Goal: Navigation & Orientation: Find specific page/section

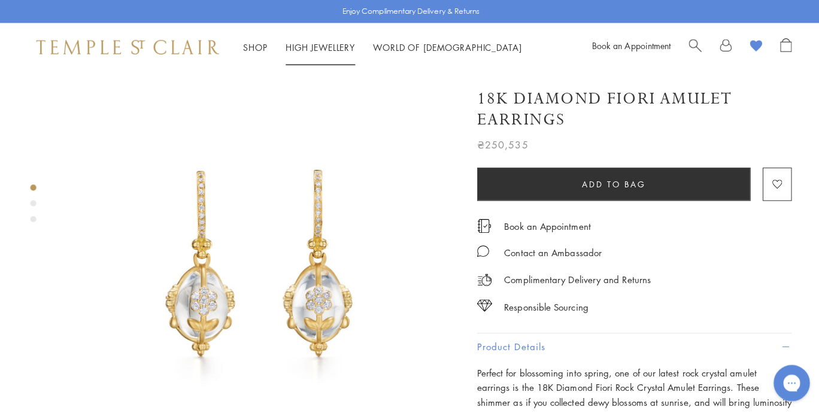
click at [299, 45] on link "High Jewellery High Jewellery" at bounding box center [316, 47] width 69 height 12
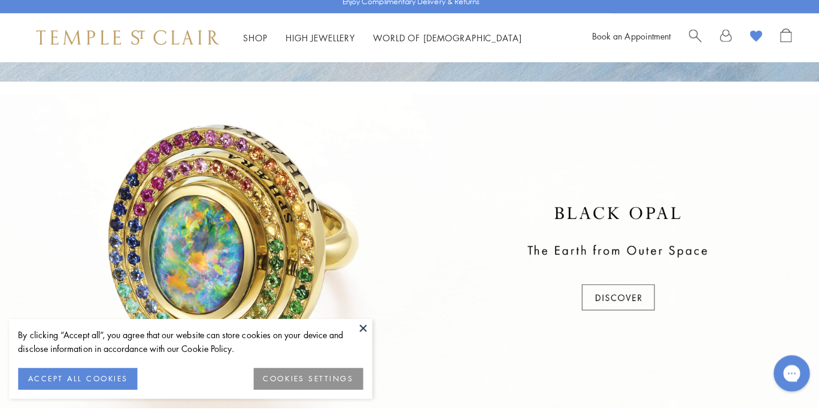
click at [362, 325] on button at bounding box center [359, 334] width 18 height 18
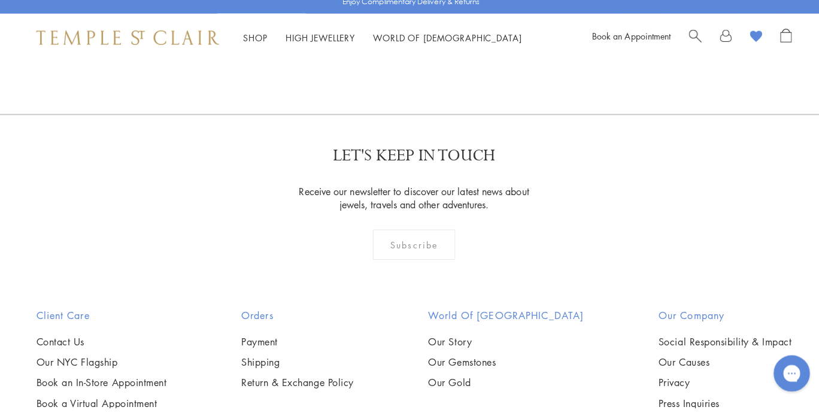
scroll to position [783, 0]
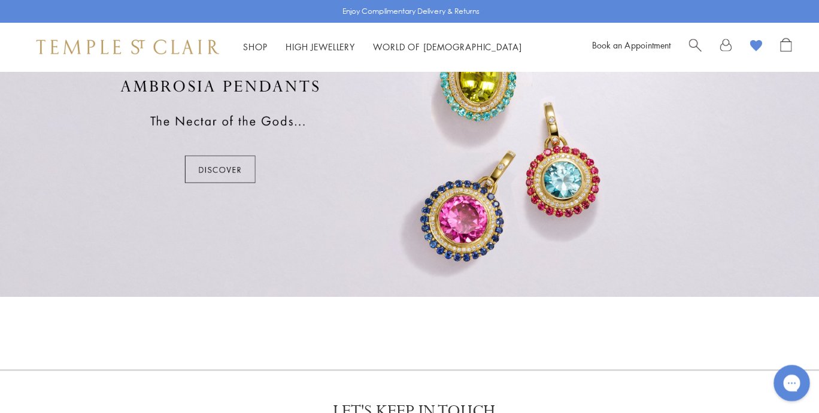
click at [224, 176] on div at bounding box center [409, 129] width 819 height 327
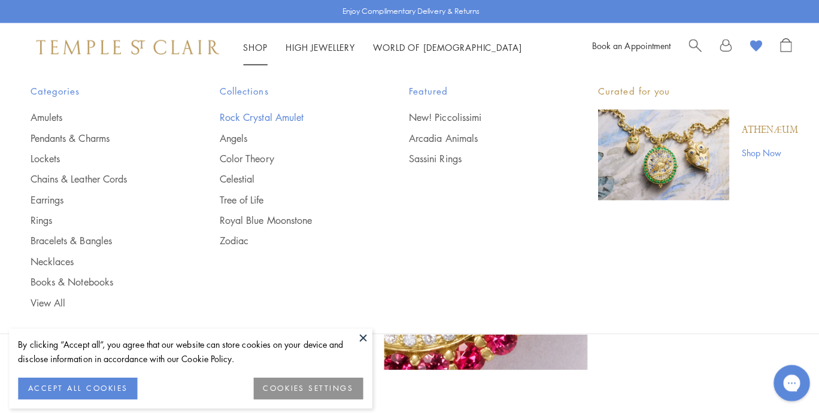
click at [236, 116] on link "Rock Crystal Amulet" at bounding box center [286, 116] width 139 height 13
